Goal: Transaction & Acquisition: Subscribe to service/newsletter

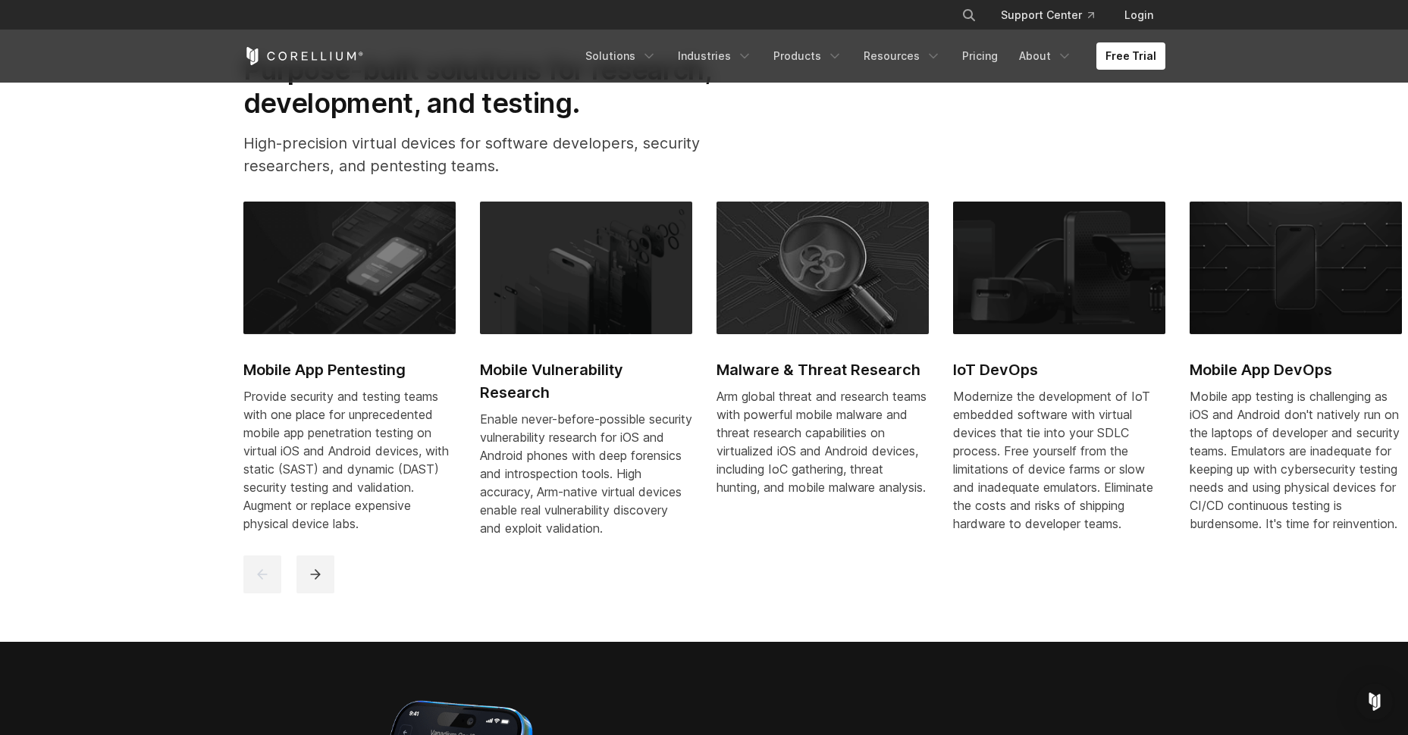
scroll to position [606, 0]
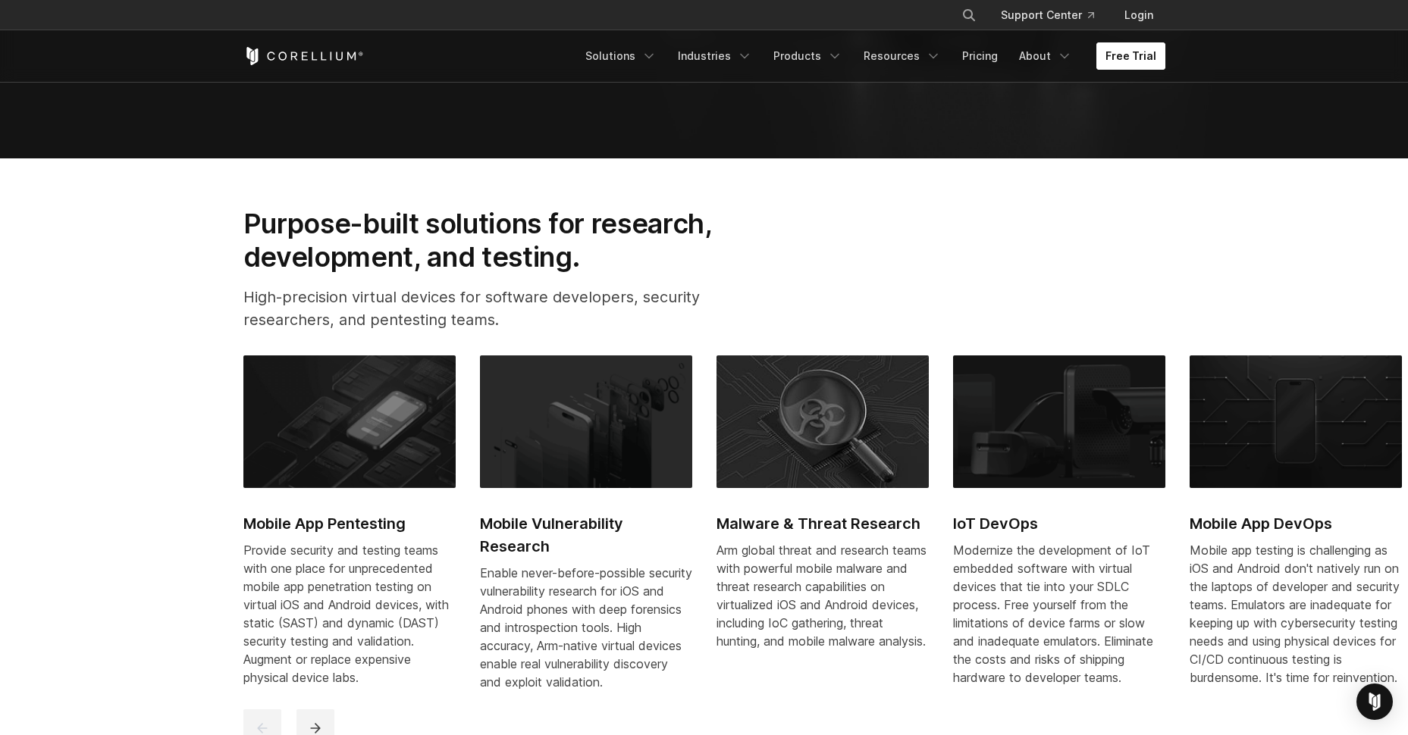
click at [1120, 58] on link "Free Trial" at bounding box center [1130, 55] width 69 height 27
